Goal: Transaction & Acquisition: Purchase product/service

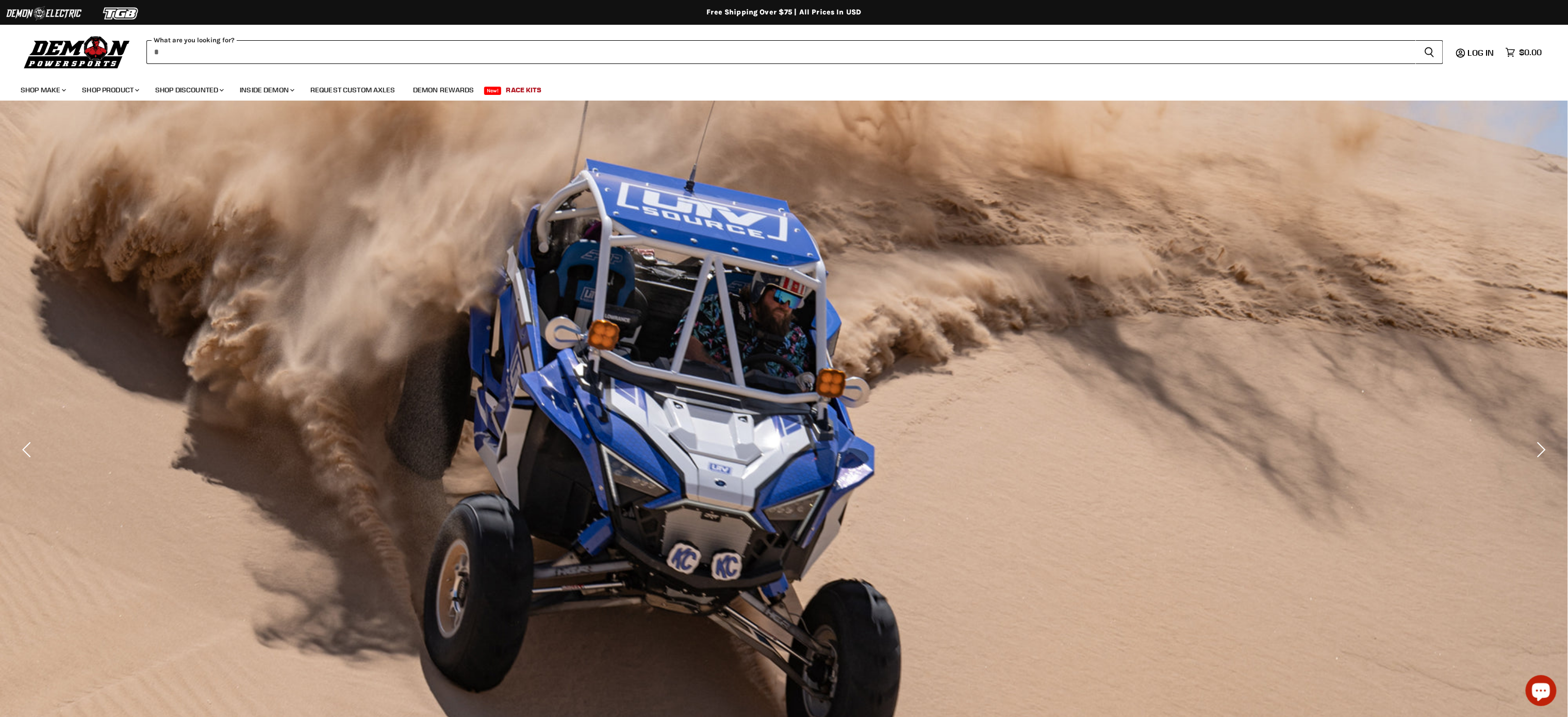
click at [263, 58] on input "When autocomplete results are available use up and down arrows to review and en…" at bounding box center [782, 53] width 1269 height 24
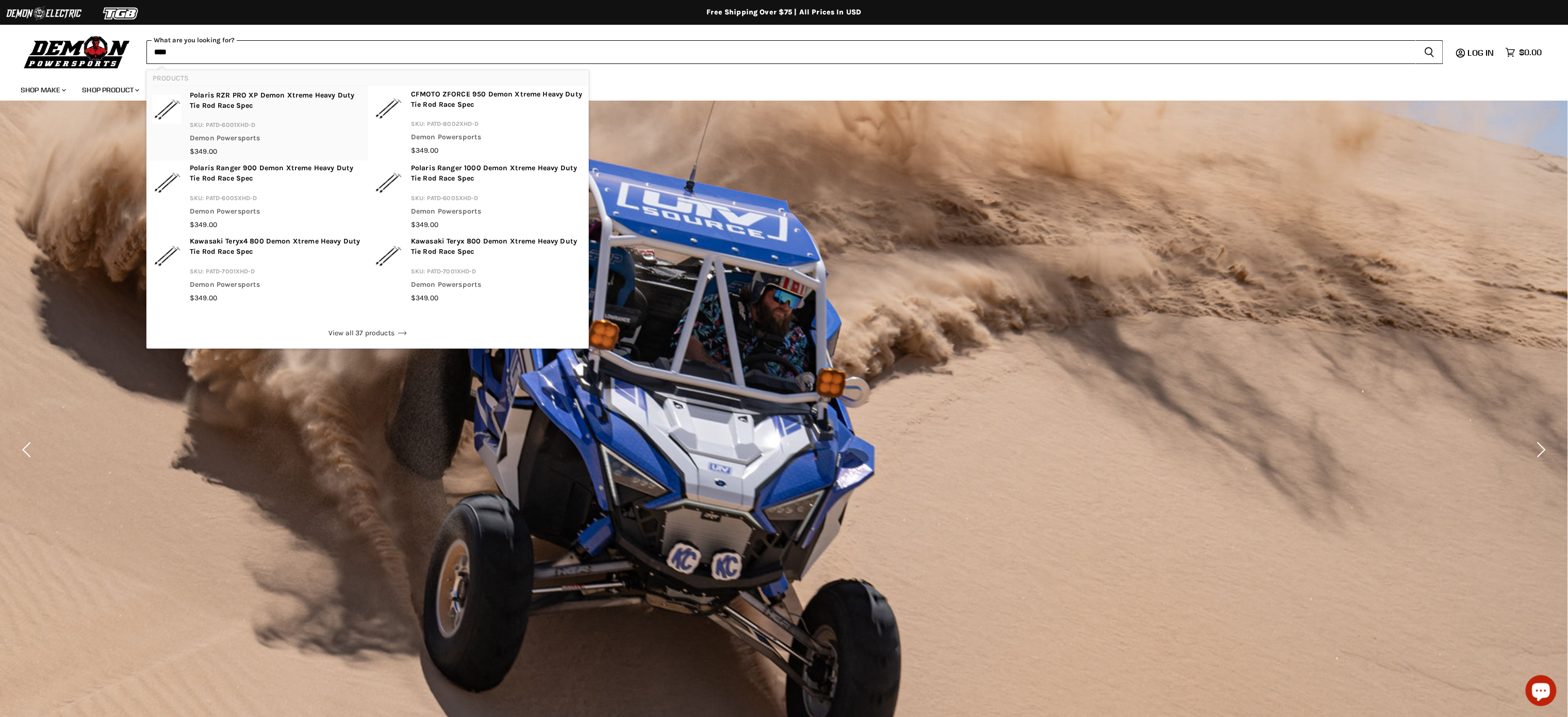
type input "****"
click at [266, 98] on p "Polaris RZR PRO XP Demon Xtreme Heavy Duty Tie Rod Race Spec" at bounding box center [275, 102] width 172 height 24
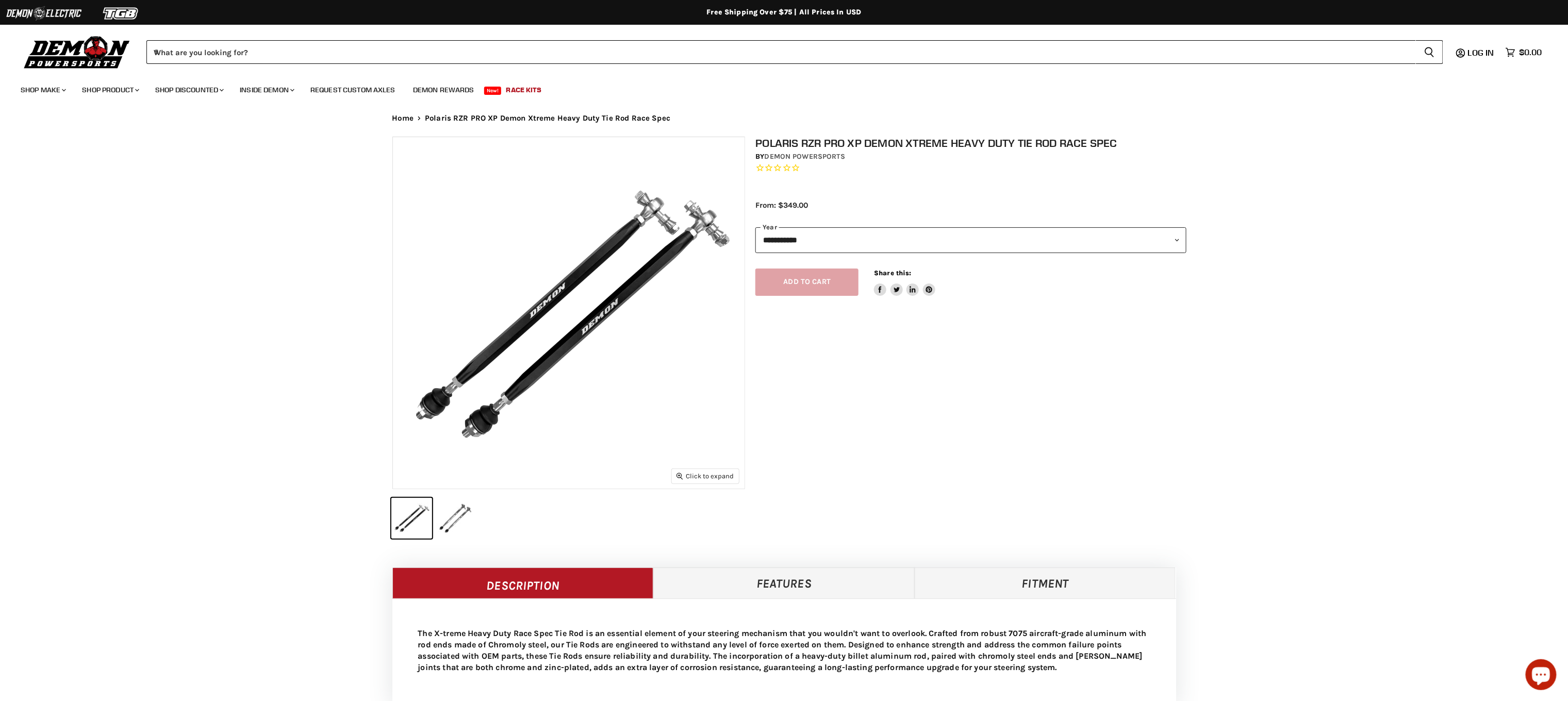
click at [638, 188] on img "Main content" at bounding box center [568, 312] width 352 height 352
